Goal: Information Seeking & Learning: Check status

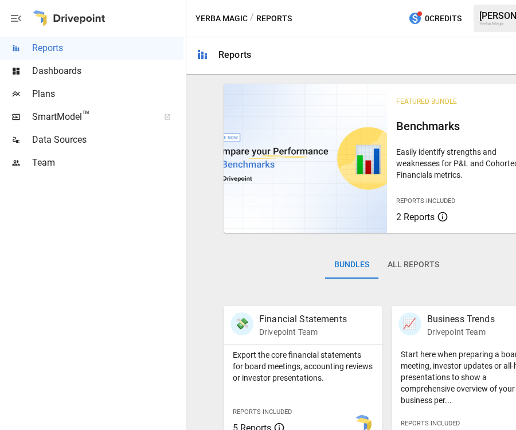
click at [98, 76] on span "Dashboards" at bounding box center [107, 71] width 151 height 14
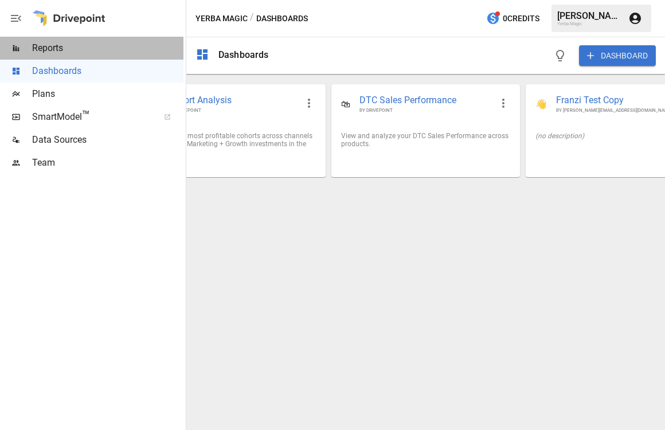
click at [100, 54] on span "Reports" at bounding box center [107, 48] width 151 height 14
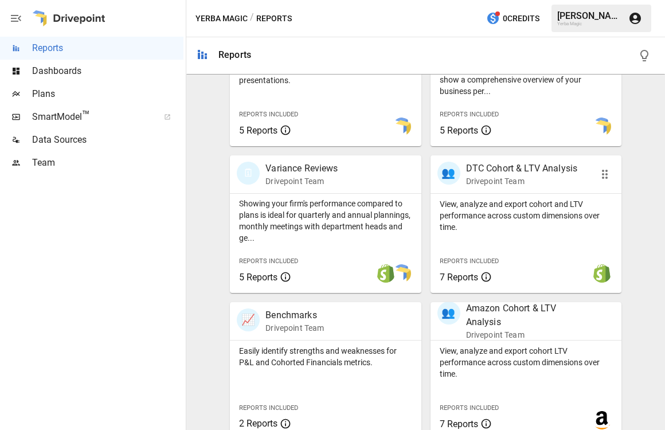
scroll to position [459, 0]
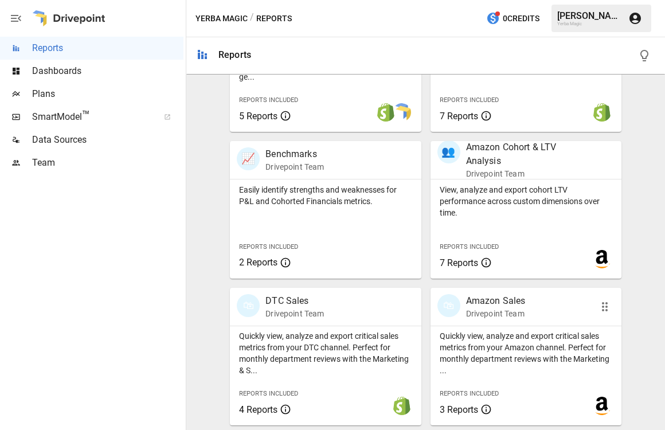
click at [494, 323] on div "🛍 Amazon Sales Drivepoint Team" at bounding box center [526, 307] width 191 height 38
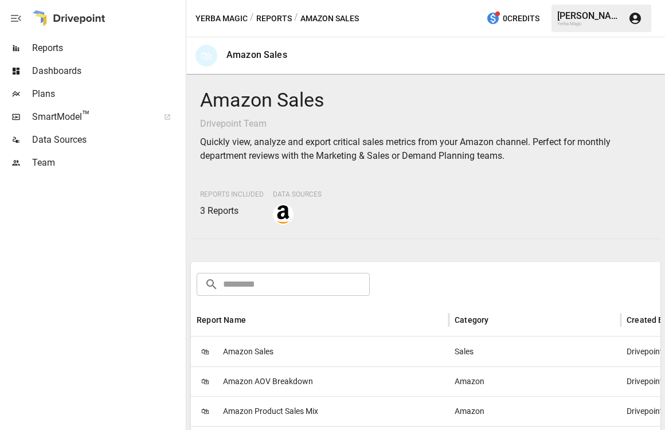
scroll to position [183, 0]
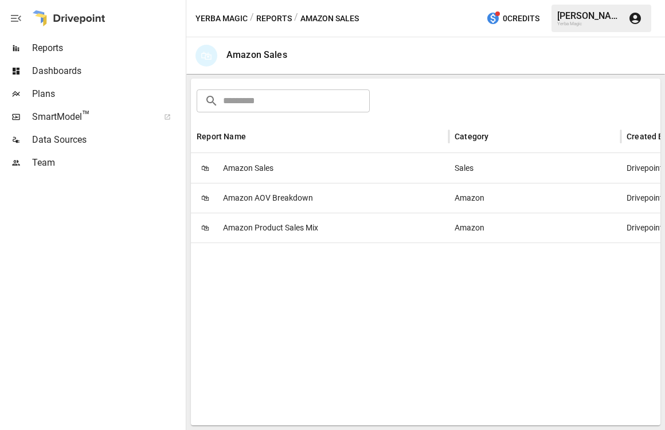
click at [378, 178] on div "🛍 Amazon Sales" at bounding box center [320, 168] width 258 height 30
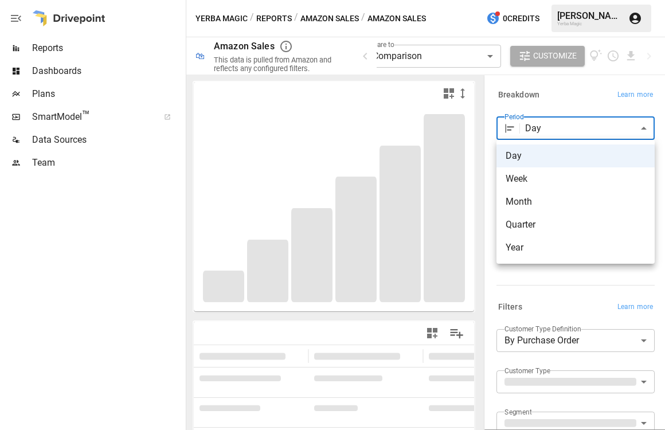
click at [515, 0] on body "**********" at bounding box center [332, 0] width 665 height 0
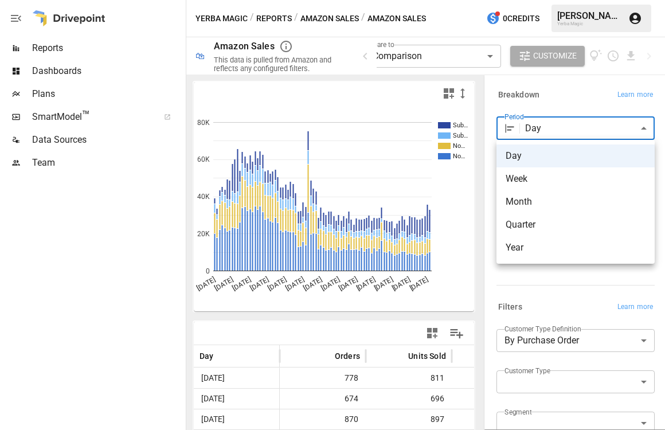
click at [515, 101] on div at bounding box center [332, 215] width 665 height 430
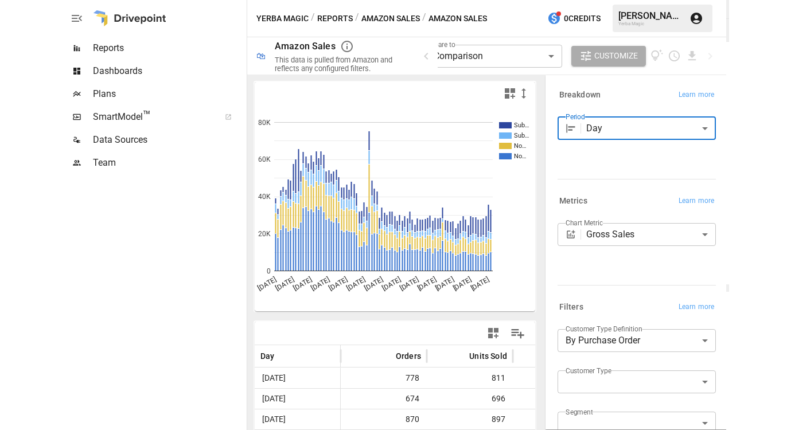
scroll to position [33, 0]
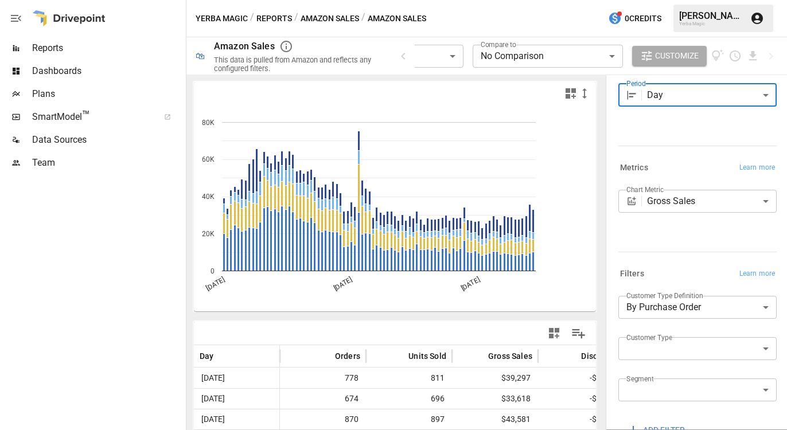
click at [515, 63] on button "Customize" at bounding box center [669, 56] width 75 height 21
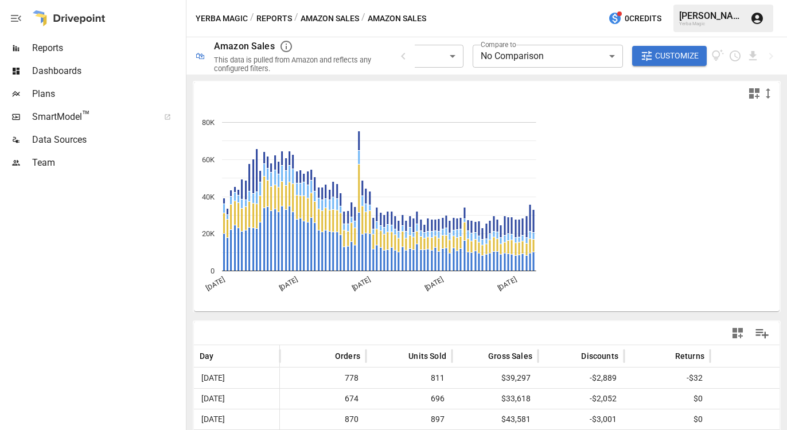
scroll to position [44, 0]
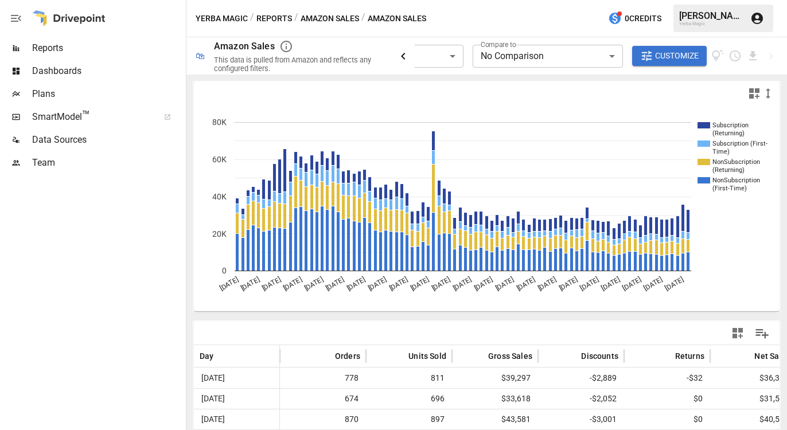
click at [404, 54] on icon "button" at bounding box center [403, 56] width 4 height 7
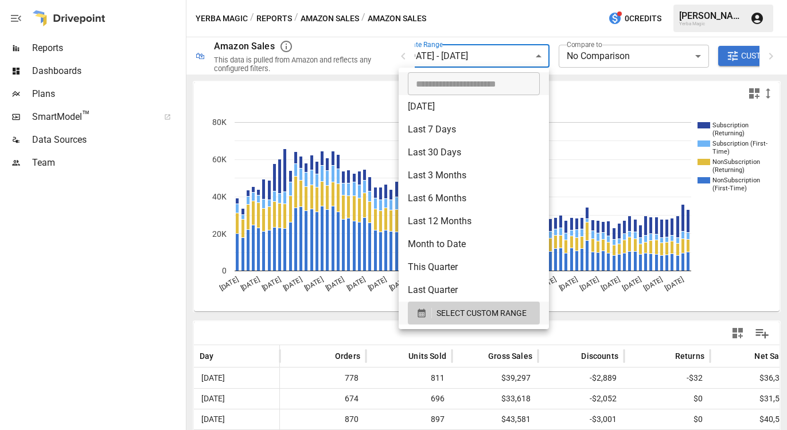
click at [460, 0] on body "**********" at bounding box center [393, 0] width 787 height 0
click at [473, 319] on span "SELECT CUSTOM RANGE" at bounding box center [481, 313] width 90 height 14
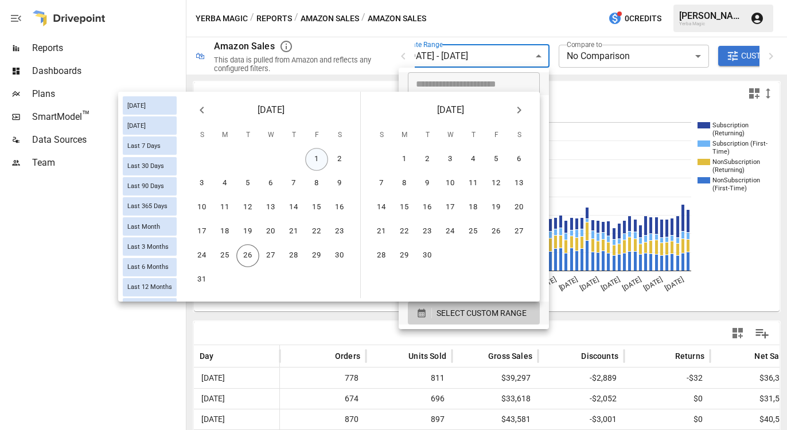
click at [311, 152] on button "1" at bounding box center [316, 159] width 23 height 23
click at [249, 258] on button "26" at bounding box center [247, 255] width 23 height 23
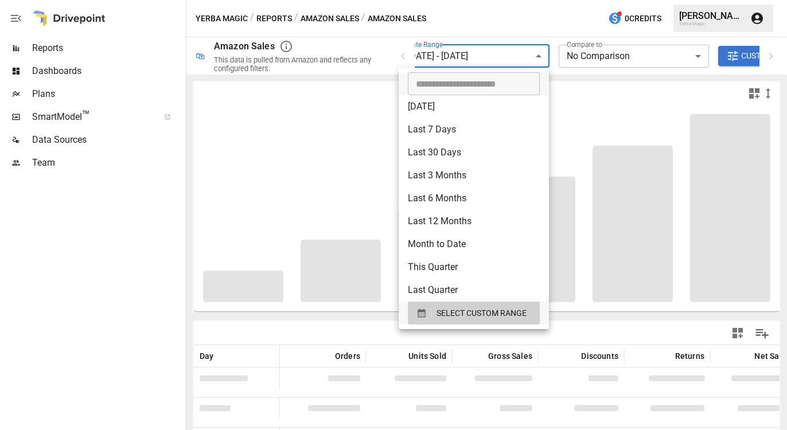
click at [515, 11] on div at bounding box center [393, 215] width 787 height 430
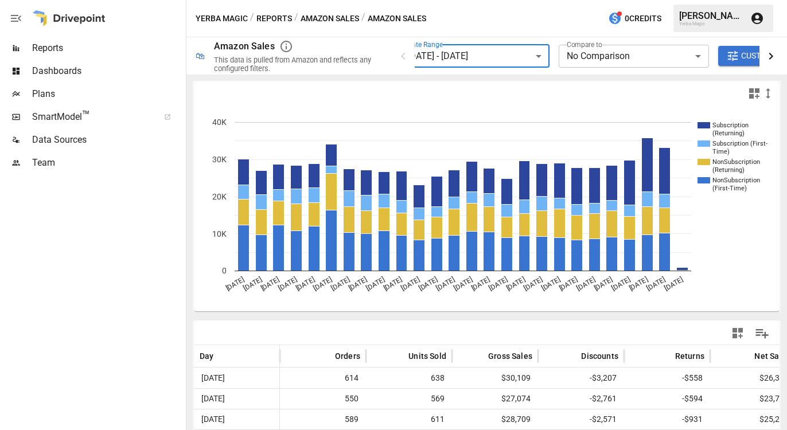
click at [515, 56] on icon "button" at bounding box center [771, 56] width 14 height 14
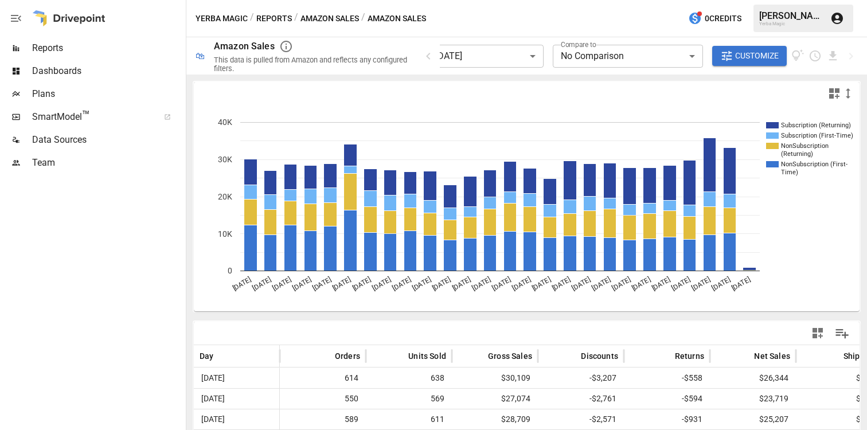
click at [515, 53] on span "Customize" at bounding box center [757, 56] width 44 height 14
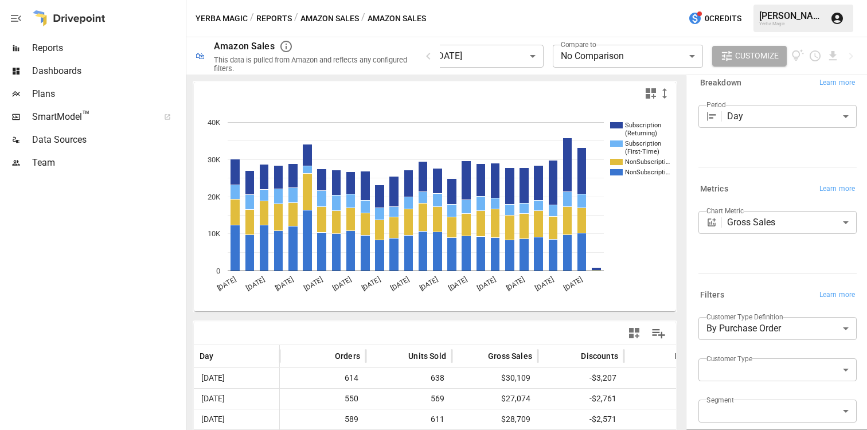
scroll to position [9, 0]
click at [515, 0] on body "**********" at bounding box center [433, 0] width 867 height 0
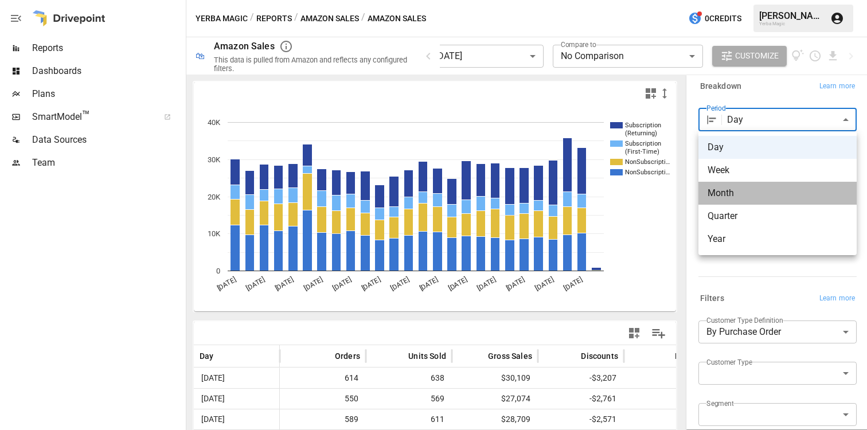
click at [515, 196] on span "Month" at bounding box center [777, 193] width 140 height 14
type input "*****"
